Goal: Download file/media

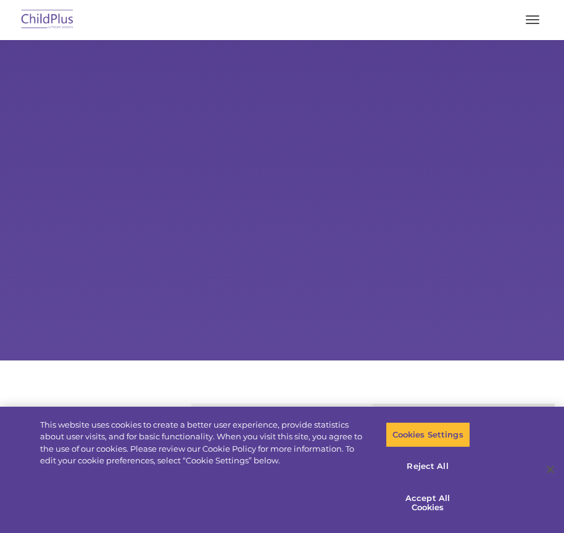
select select "MEDIUM"
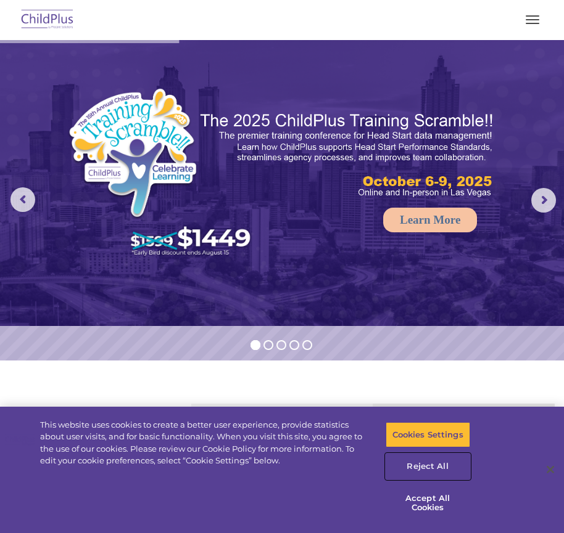
click at [442, 461] on button "Reject All" at bounding box center [427, 467] width 84 height 26
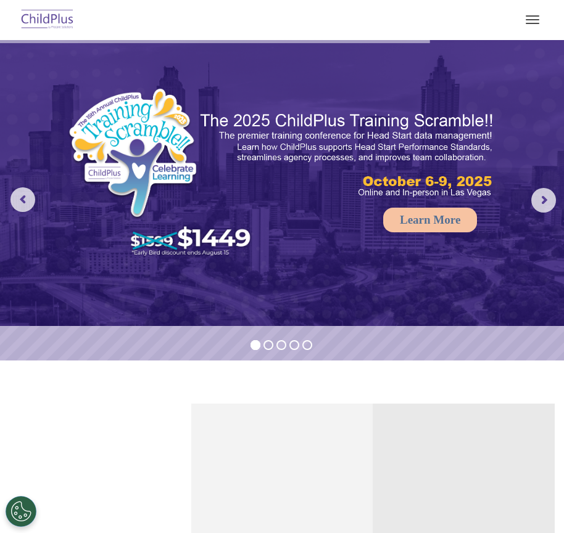
click at [532, 19] on span "button" at bounding box center [532, 19] width 14 height 1
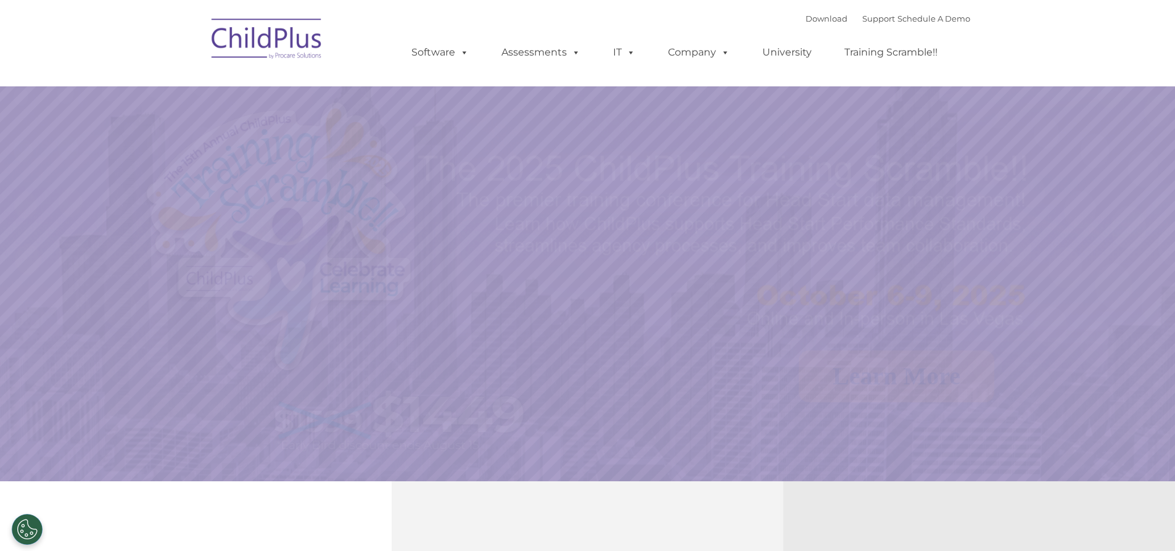
select select "MEDIUM"
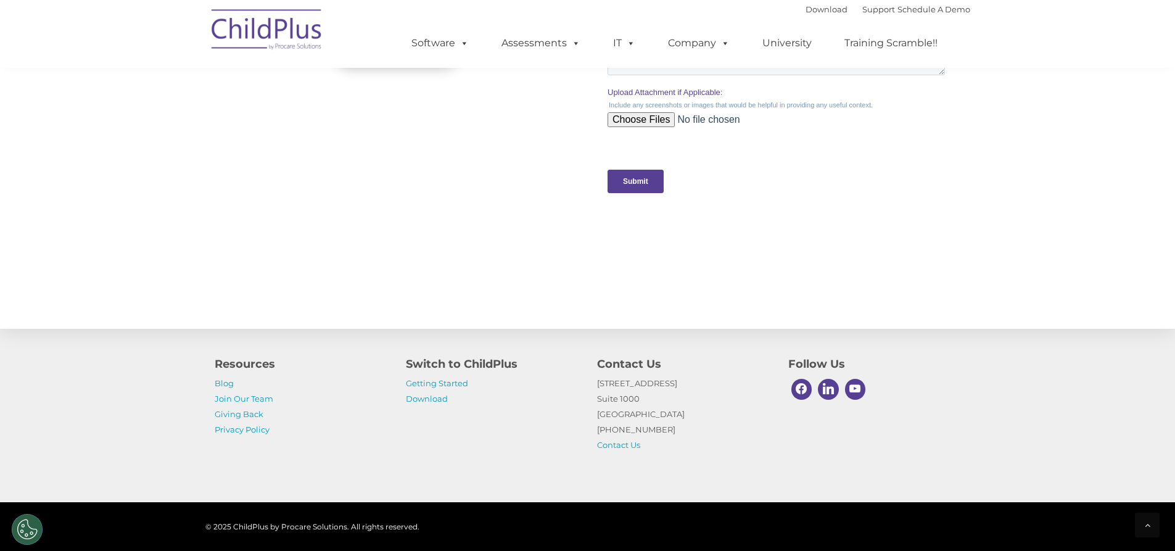
scroll to position [1221, 0]
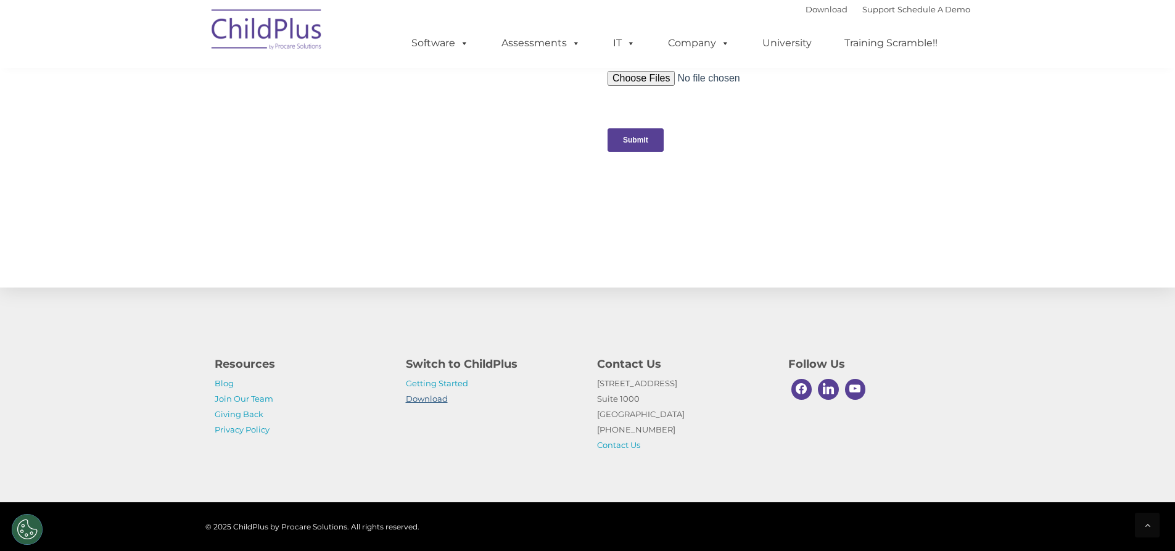
click at [421, 400] on link "Download" at bounding box center [427, 398] width 42 height 10
click at [435, 401] on link "Download" at bounding box center [427, 398] width 42 height 10
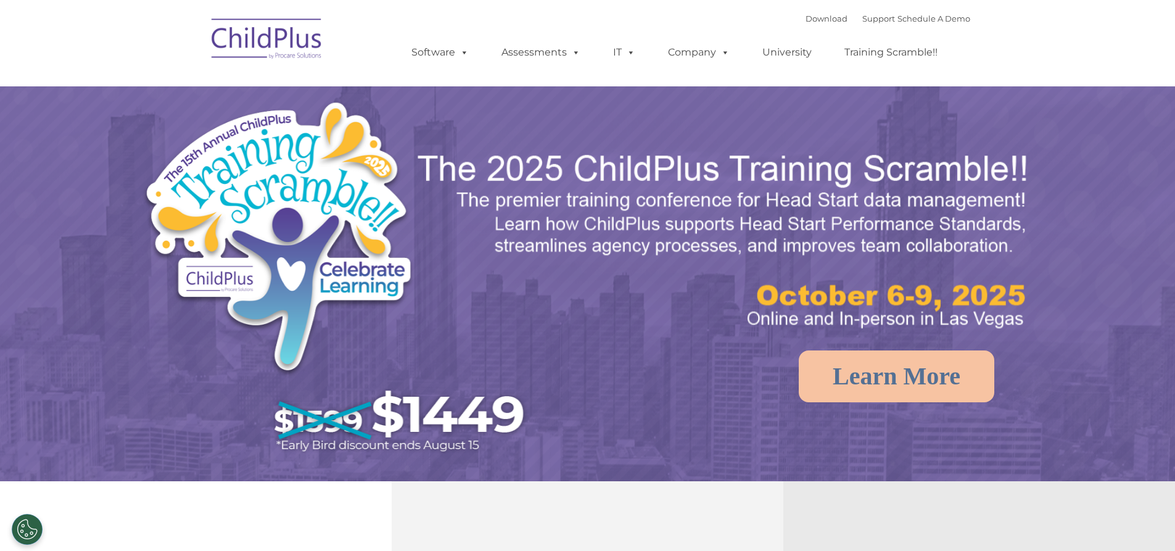
select select "MEDIUM"
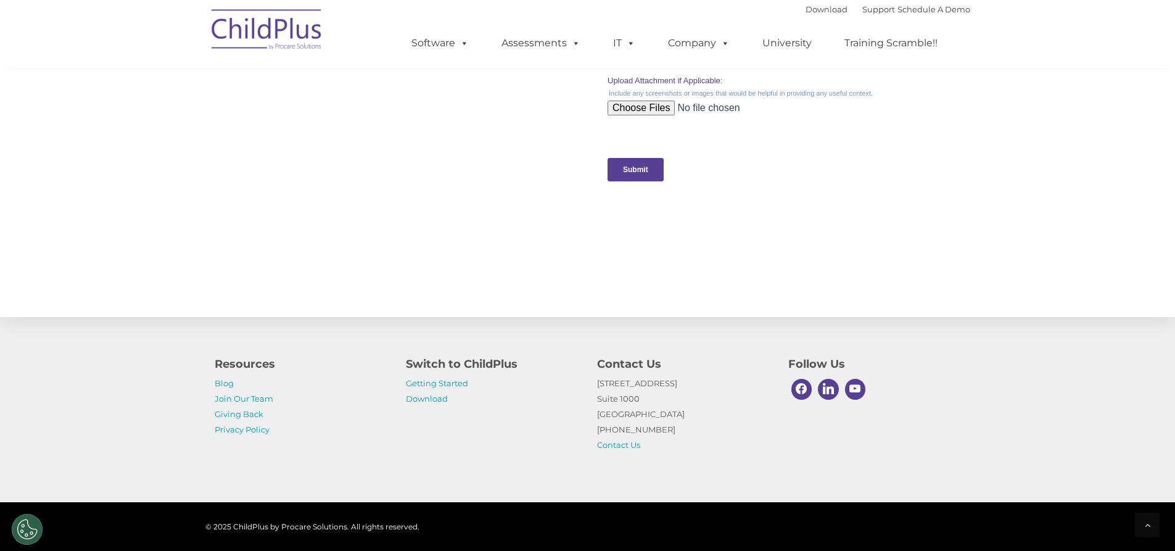
scroll to position [1221, 0]
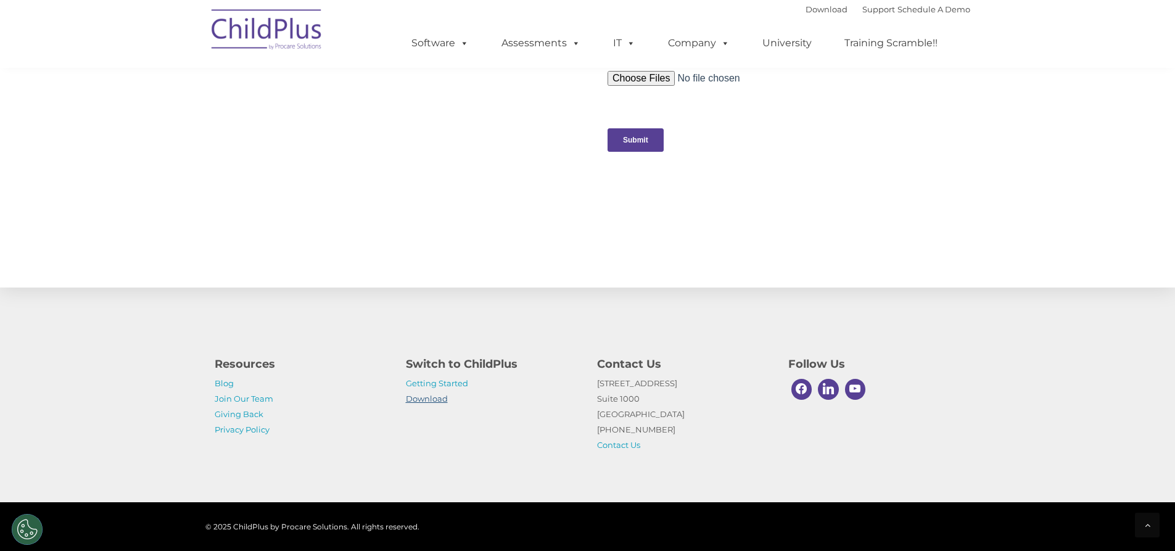
click at [430, 400] on link "Download" at bounding box center [427, 398] width 42 height 10
